Goal: Task Accomplishment & Management: Use online tool/utility

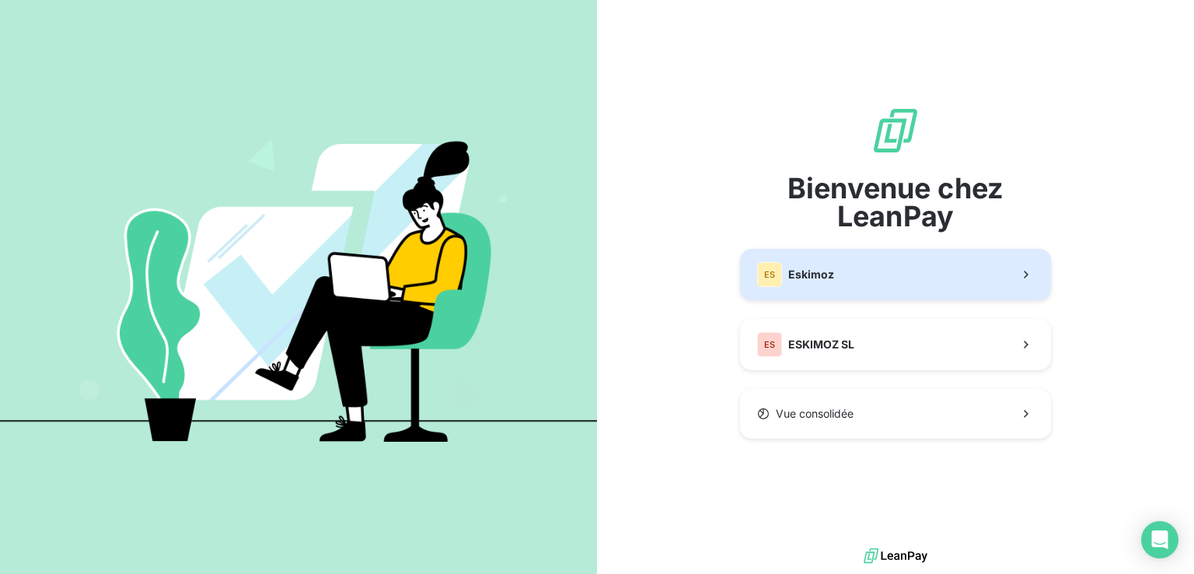
drag, startPoint x: 0, startPoint y: 0, endPoint x: 812, endPoint y: 272, distance: 856.2
click at [812, 272] on span "Eskimoz" at bounding box center [811, 275] width 46 height 16
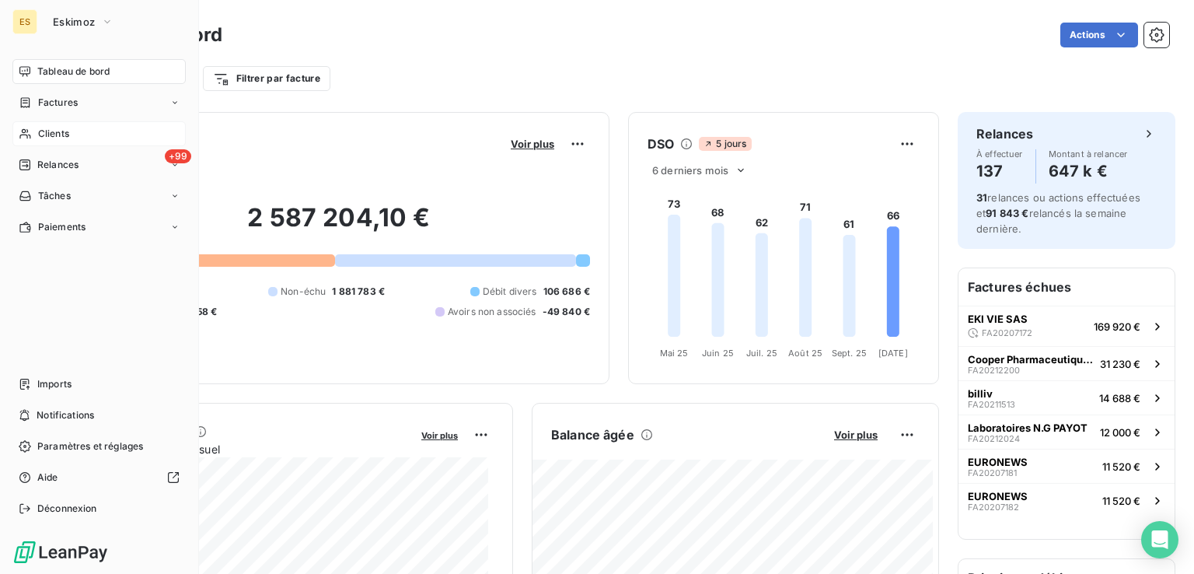
click at [41, 128] on span "Clients" at bounding box center [53, 134] width 31 height 14
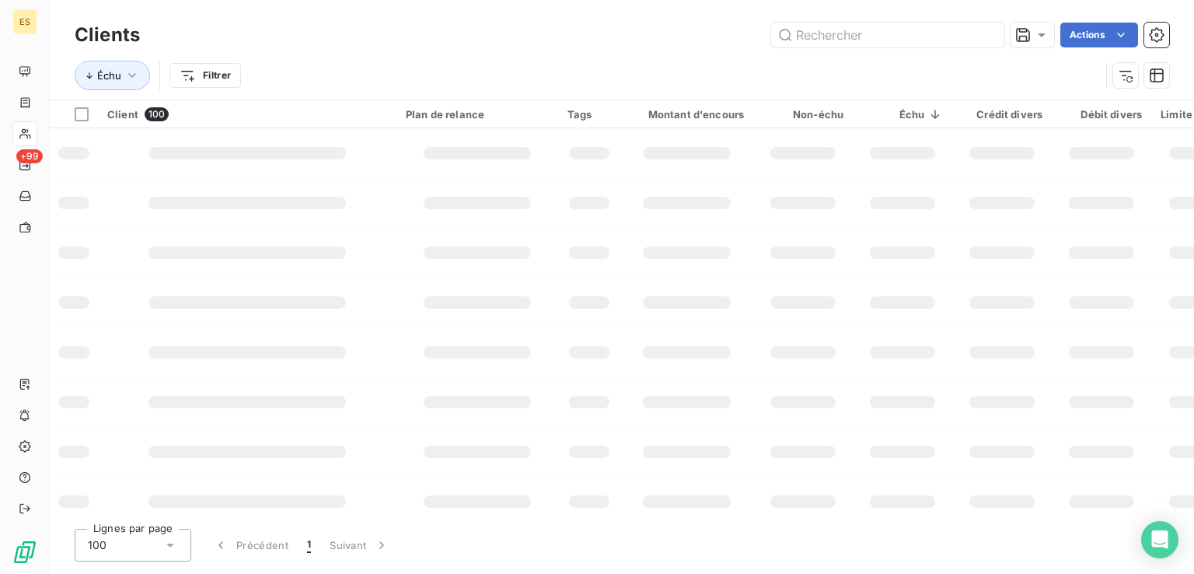
click at [942, 40] on input "text" at bounding box center [887, 35] width 233 height 25
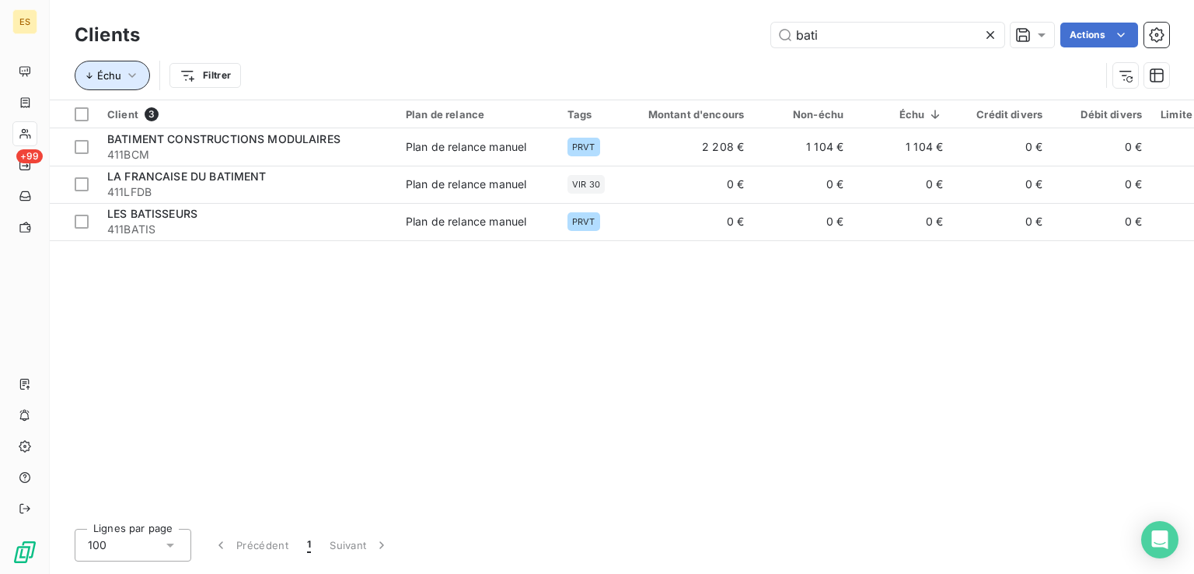
click at [127, 79] on icon "button" at bounding box center [132, 76] width 16 height 16
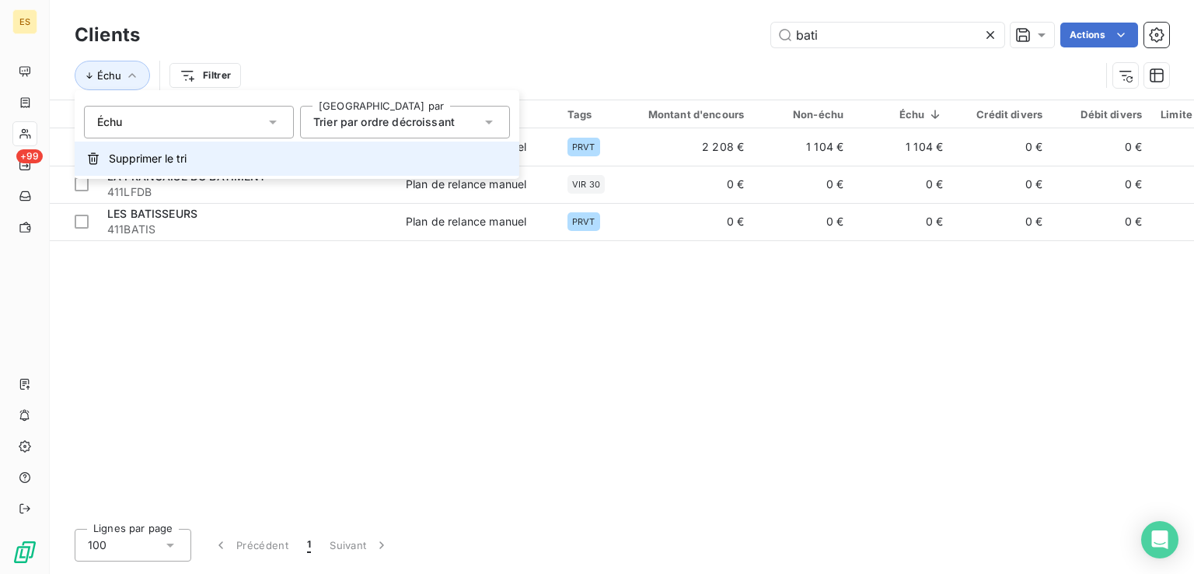
click at [137, 166] on span "Supprimer le tri" at bounding box center [148, 159] width 78 height 16
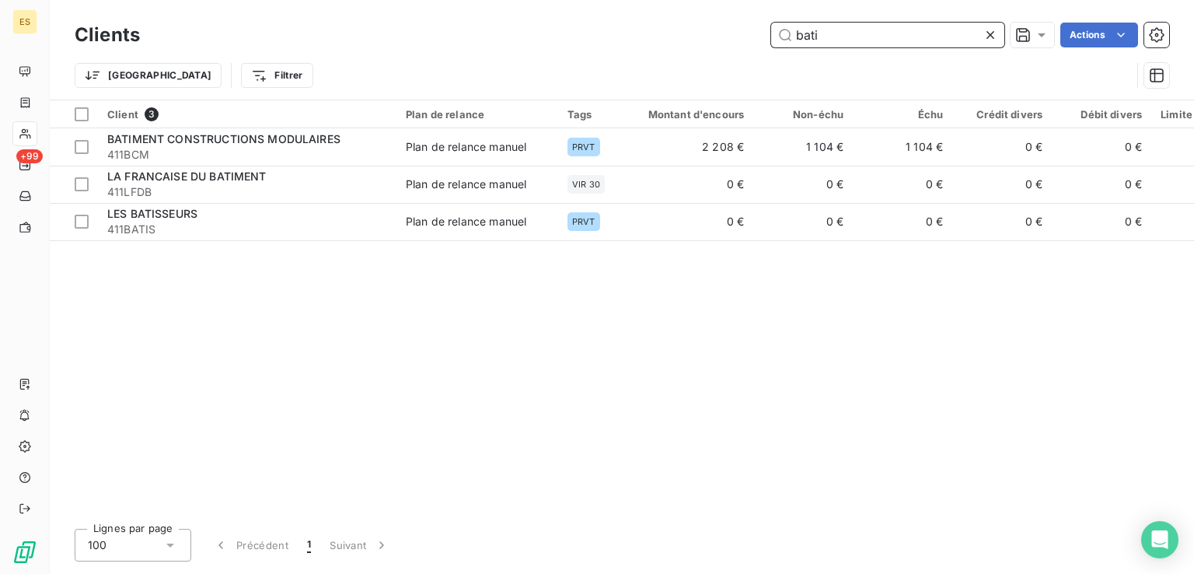
click at [879, 33] on input "bati" at bounding box center [887, 35] width 233 height 25
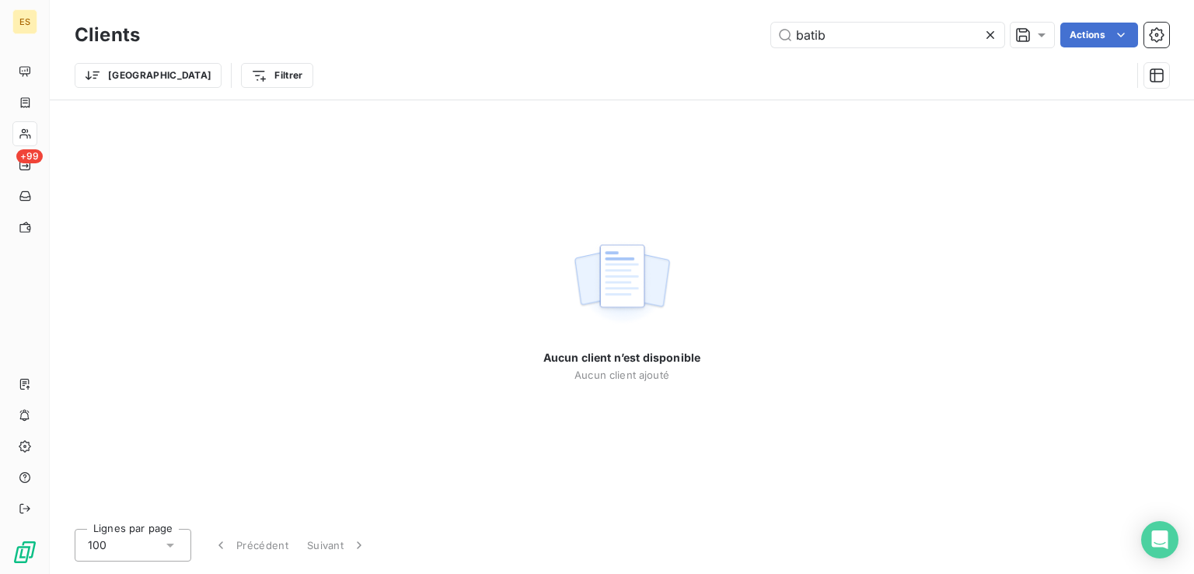
click at [773, 154] on div "Aucun client n’est disponible Aucun client ajouté" at bounding box center [622, 308] width 1145 height 416
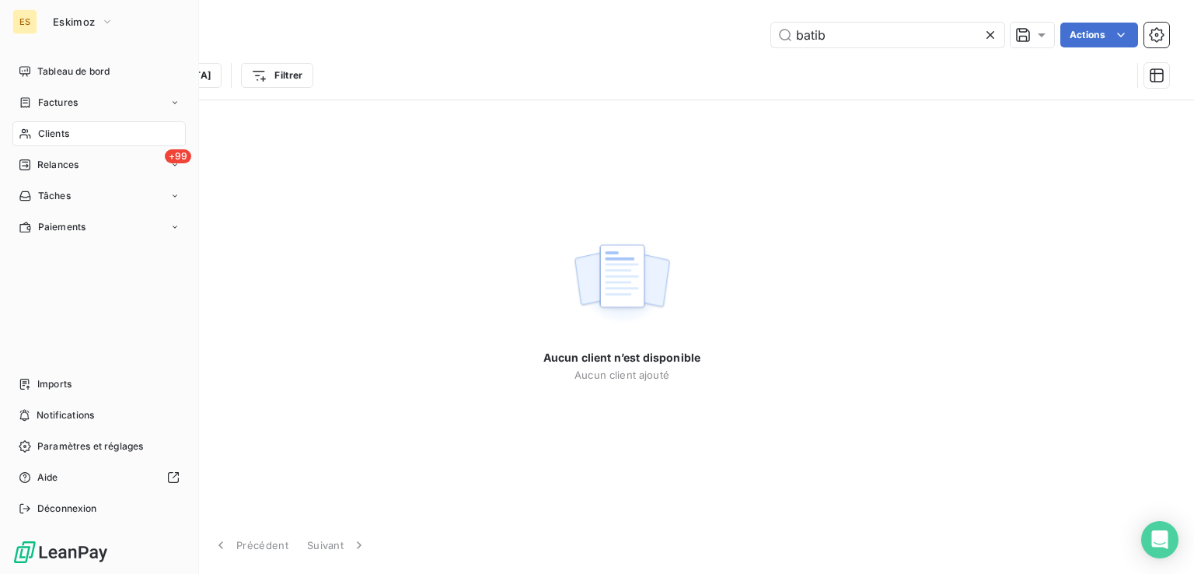
click at [53, 131] on span "Clients" at bounding box center [53, 134] width 31 height 14
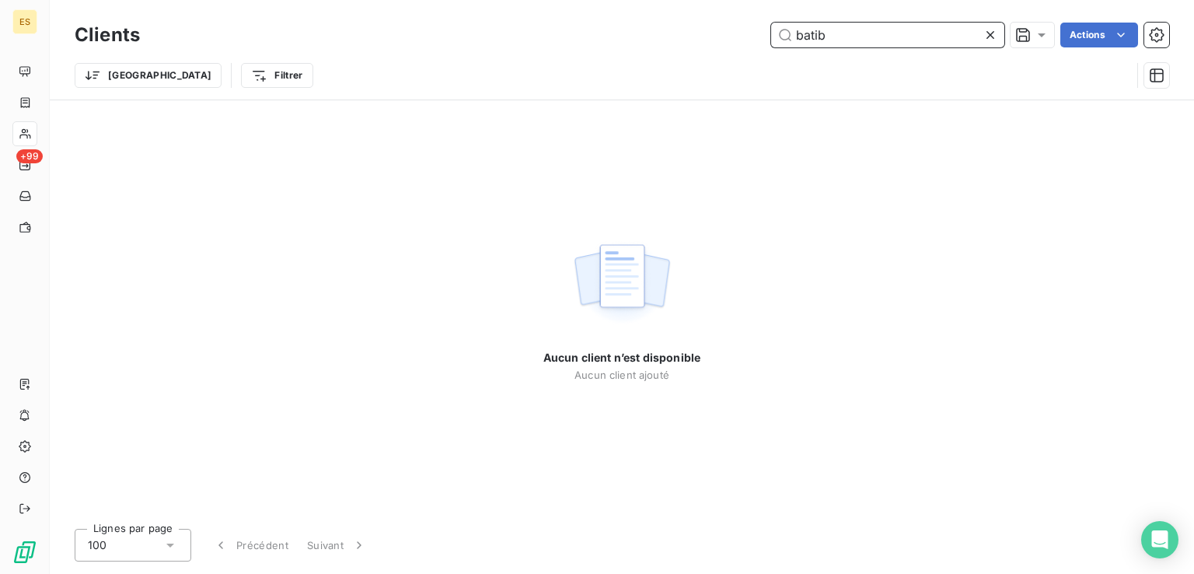
click at [848, 38] on input "batib" at bounding box center [887, 35] width 233 height 25
drag, startPoint x: 848, startPoint y: 38, endPoint x: 757, endPoint y: 37, distance: 91.0
click at [757, 37] on div "batib Actions" at bounding box center [664, 35] width 1011 height 25
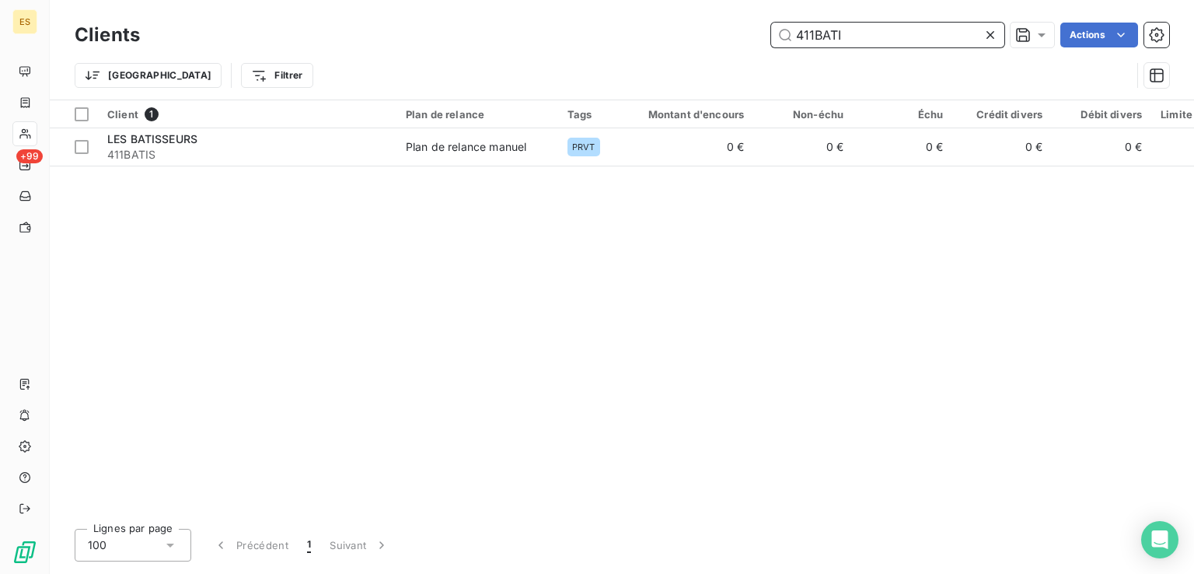
drag, startPoint x: 872, startPoint y: 32, endPoint x: 731, endPoint y: 9, distance: 143.4
click at [731, 9] on div "Clients 411BATI Actions Trier Filtrer" at bounding box center [622, 50] width 1145 height 100
paste input "MWT"
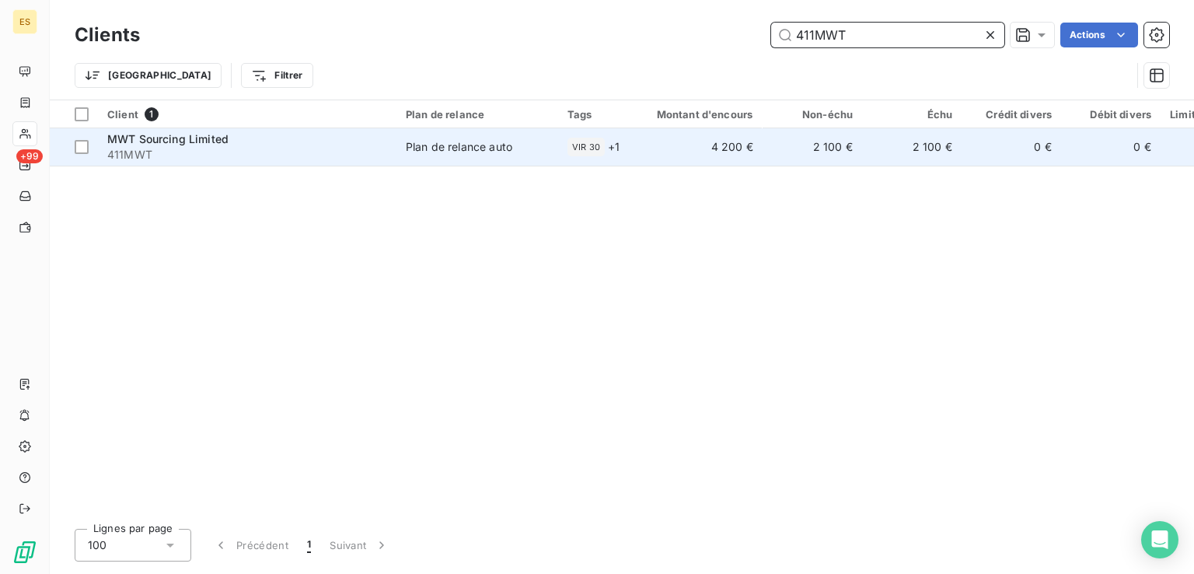
type input "411MWT"
click at [367, 148] on span "411MWT" at bounding box center [247, 155] width 280 height 16
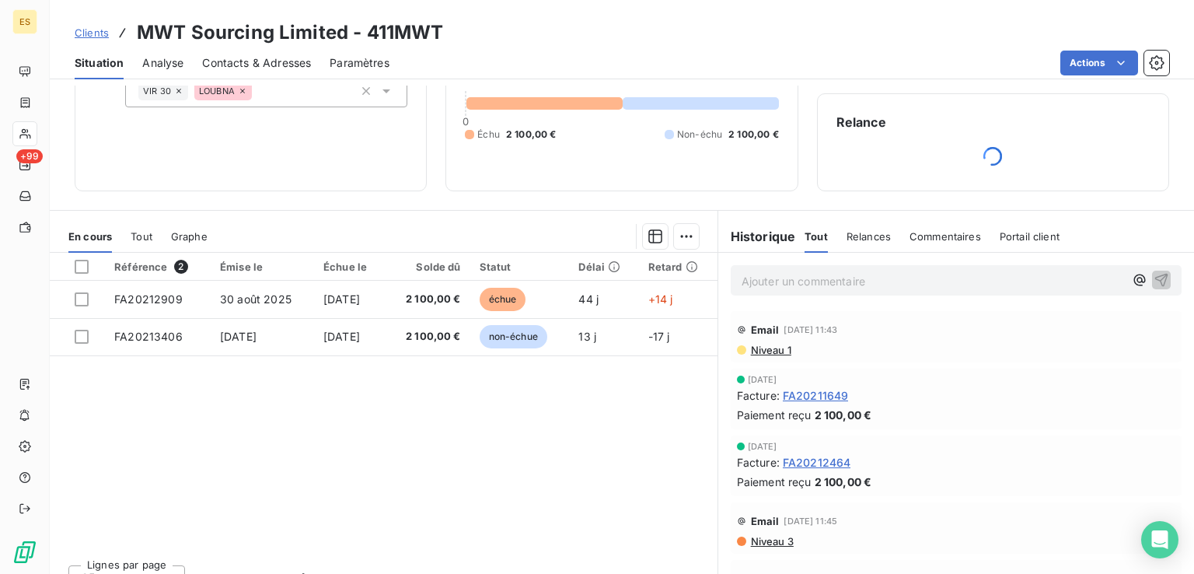
scroll to position [142, 0]
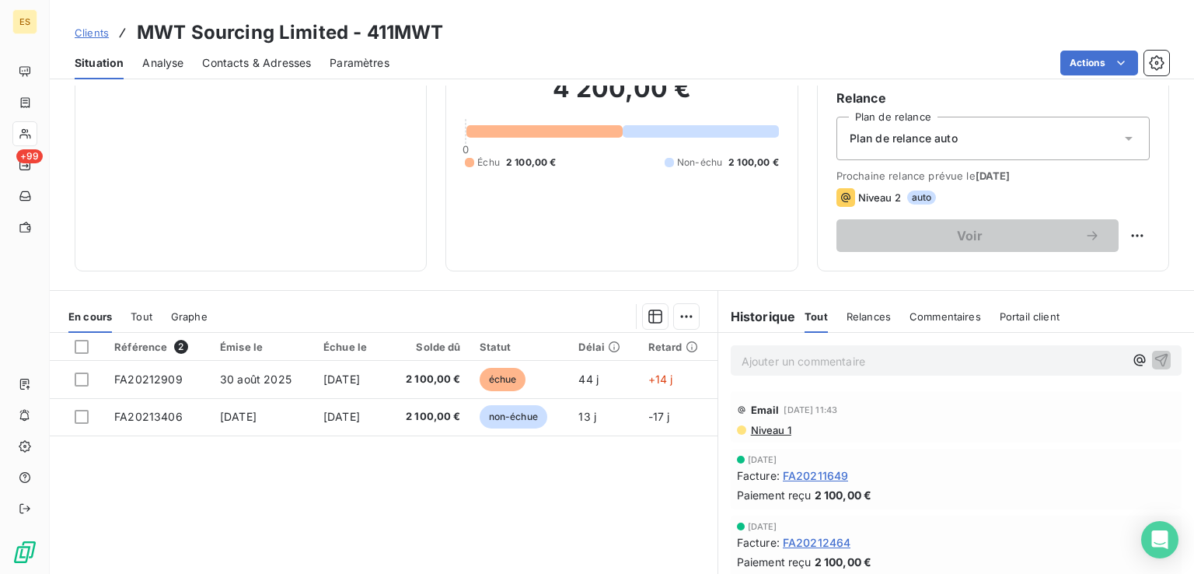
click at [140, 312] on span "Tout" at bounding box center [142, 316] width 22 height 12
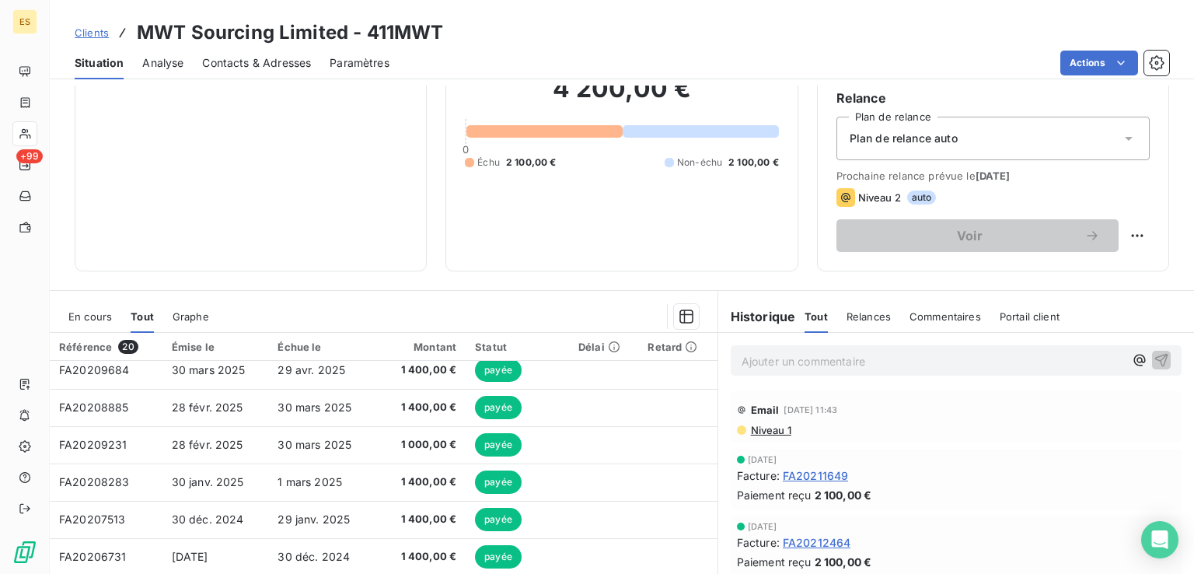
scroll to position [0, 0]
